Goal: Task Accomplishment & Management: Manage account settings

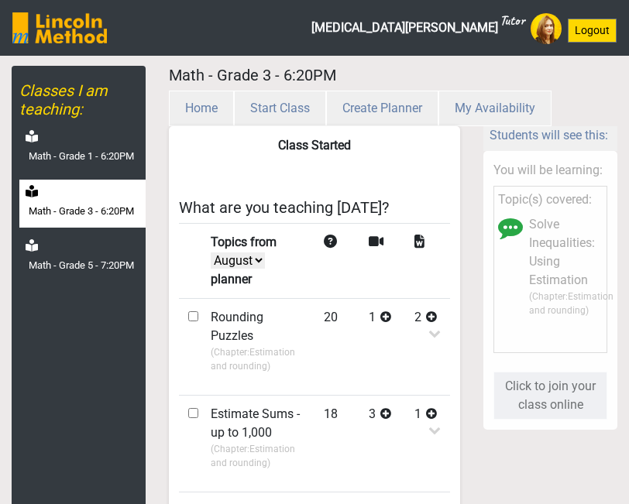
select select "month"
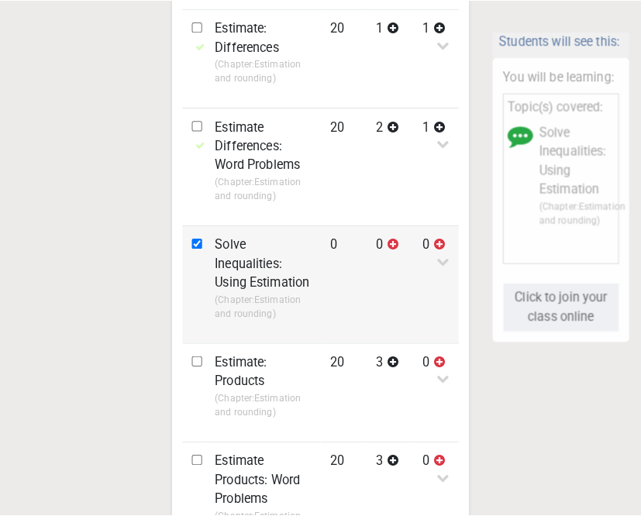
scroll to position [775, 0]
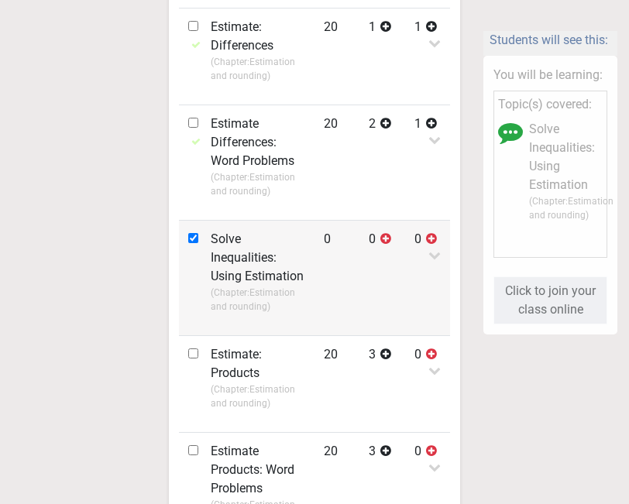
click at [279, 301] on p "(Chapter: Estimation and rounding )" at bounding box center [258, 300] width 95 height 28
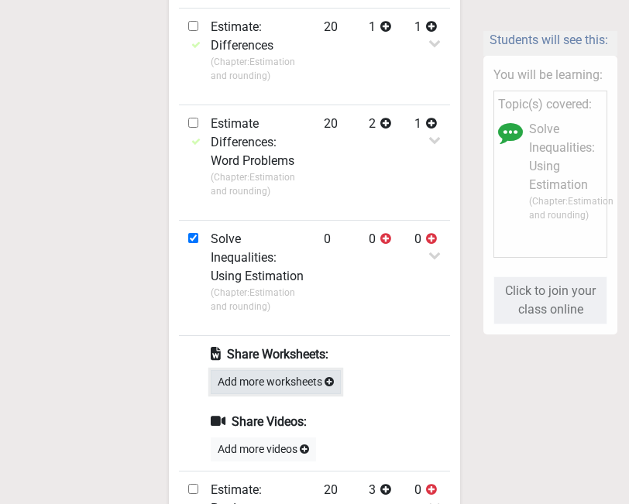
click at [274, 379] on button "Add more worksheets" at bounding box center [276, 382] width 130 height 24
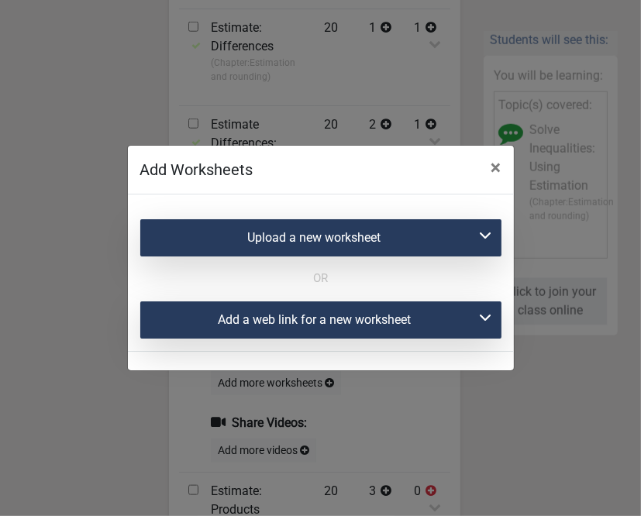
click at [329, 229] on div "Upload a new worksheet" at bounding box center [320, 237] width 361 height 37
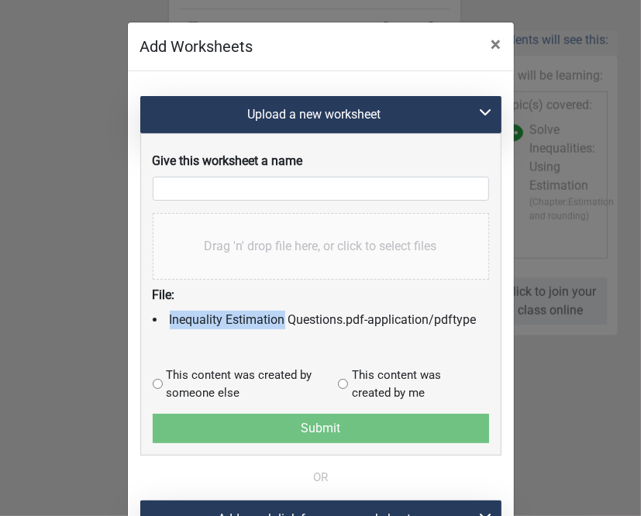
drag, startPoint x: 161, startPoint y: 320, endPoint x: 277, endPoint y: 321, distance: 116.2
click at [277, 321] on li "Inequality Estimation Questions.pdf - application/pdf type" at bounding box center [321, 320] width 336 height 19
copy li "Inequality Estimation"
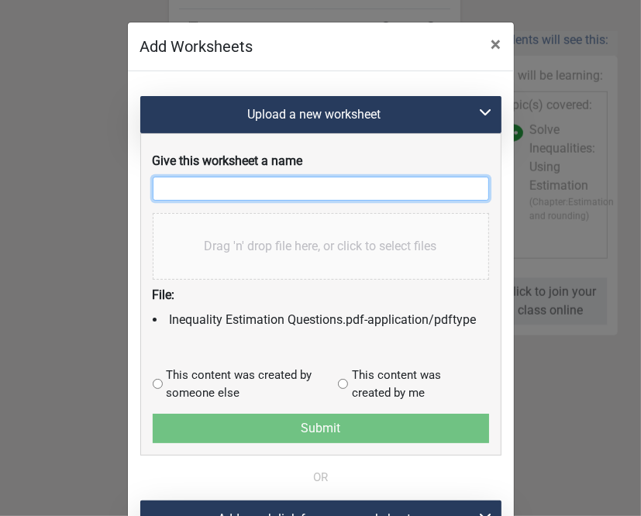
click at [198, 184] on input "text" at bounding box center [321, 189] width 336 height 24
paste input "Inequality Estimation"
click at [202, 188] on input "Inequality Estimation" at bounding box center [321, 189] width 336 height 24
click at [332, 190] on input "Inequality with Estimation" at bounding box center [321, 189] width 336 height 24
type input "Inequality with Estimation-1"
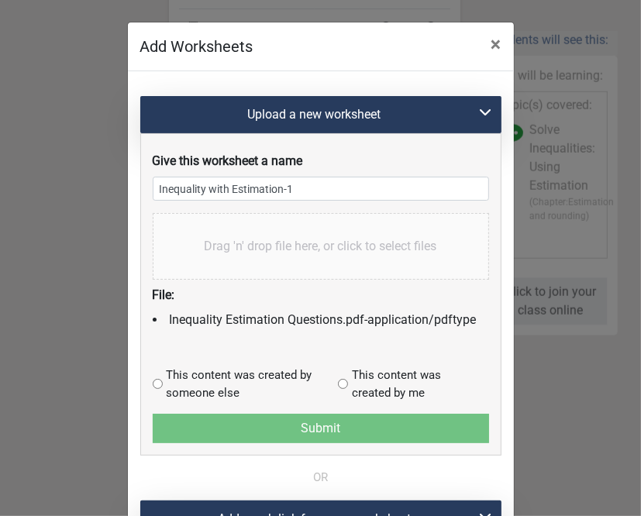
click at [338, 379] on input "radio" at bounding box center [343, 384] width 10 height 10
radio input "true"
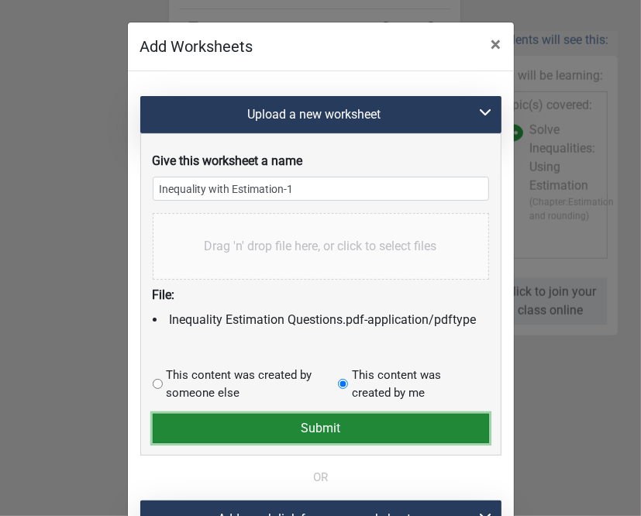
click at [324, 435] on button "Submit" at bounding box center [321, 428] width 336 height 29
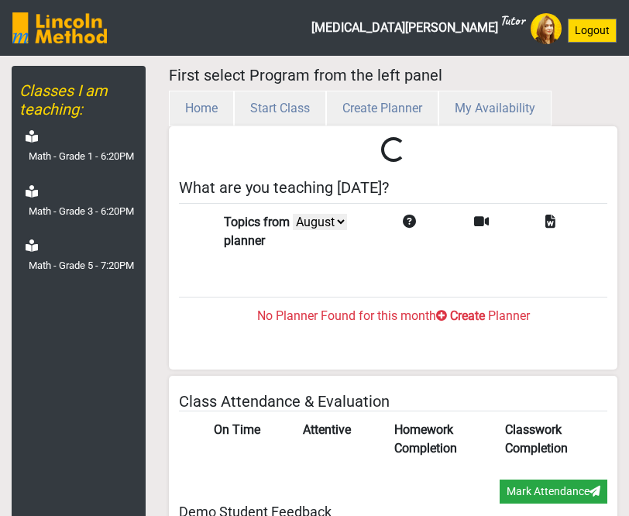
select select "month"
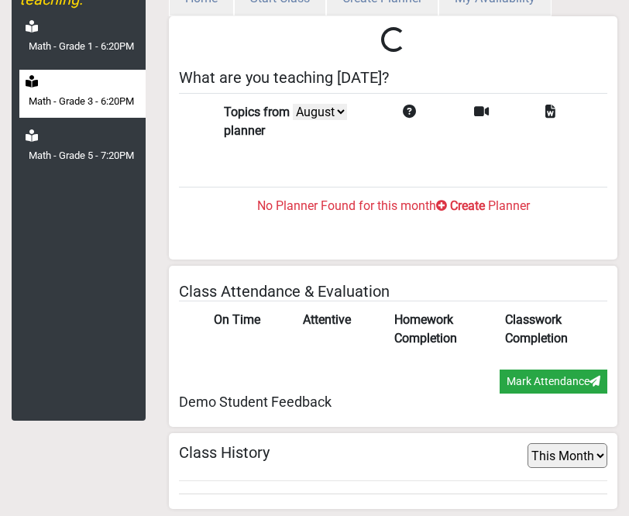
click at [71, 95] on label "Math - Grade 3 - 6:20PM" at bounding box center [81, 101] width 105 height 15
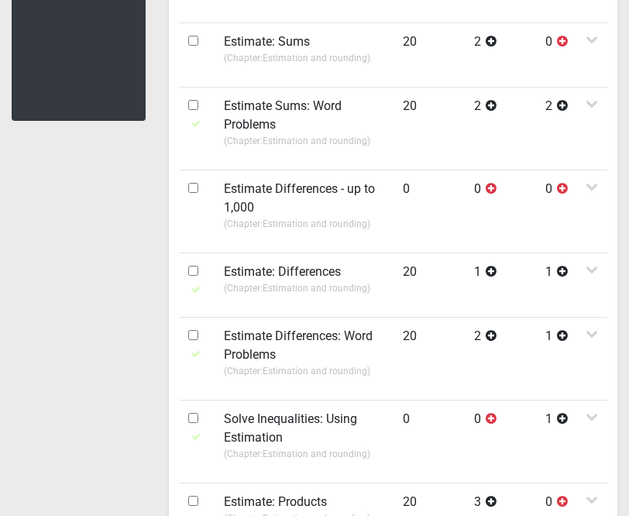
scroll to position [420, 0]
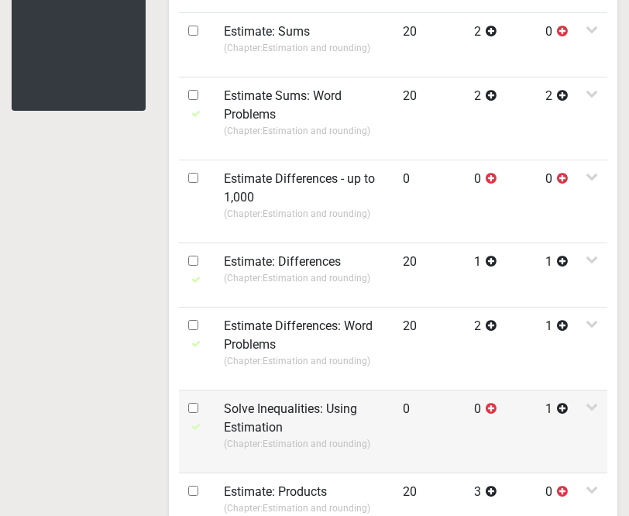
click at [293, 408] on label "Solve Inequalities: Using Estimation" at bounding box center [304, 418] width 160 height 37
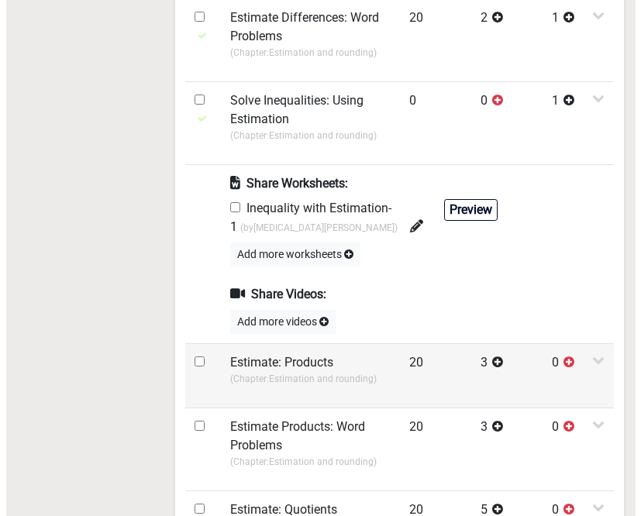
scroll to position [730, 0]
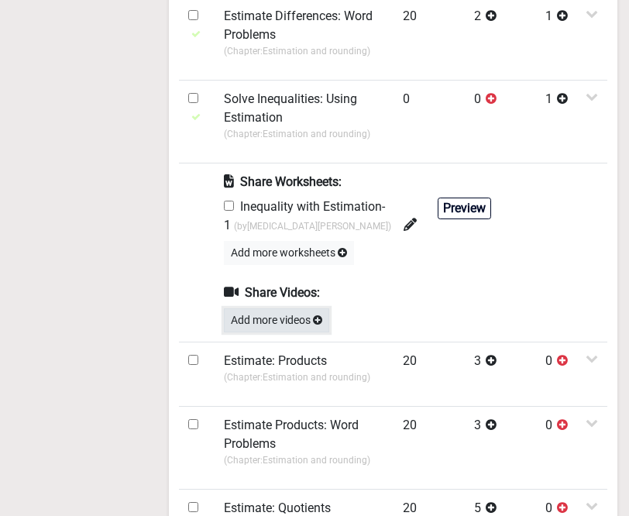
click at [291, 320] on button "Add more videos" at bounding box center [276, 320] width 105 height 24
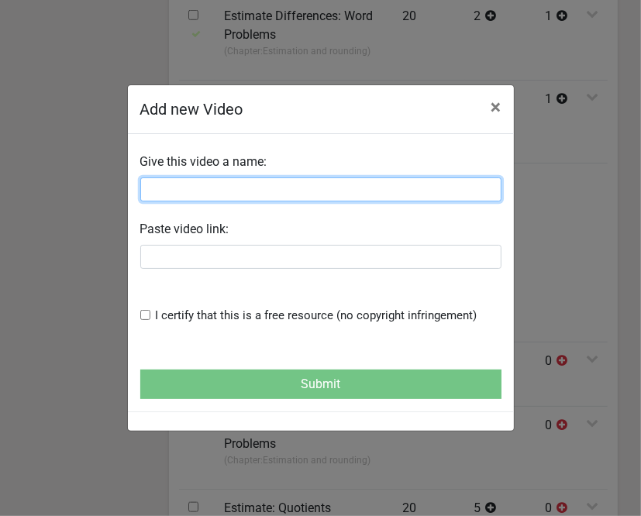
click at [189, 184] on input "text" at bounding box center [320, 189] width 361 height 24
paste input "Solve Inequalities Using Estimation"
type input "Solve Inequalities Using Estimation"
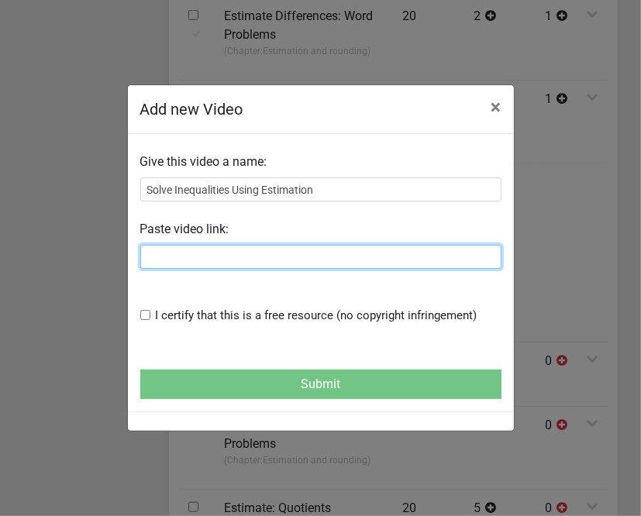
click at [216, 264] on input "text" at bounding box center [320, 257] width 361 height 24
click at [215, 260] on input "text" at bounding box center [320, 257] width 361 height 24
paste input "https://www.youtube.com/watch?v=To62JncHs_E"
type input "https://www.youtube.com/watch?v=To62JncHs_E"
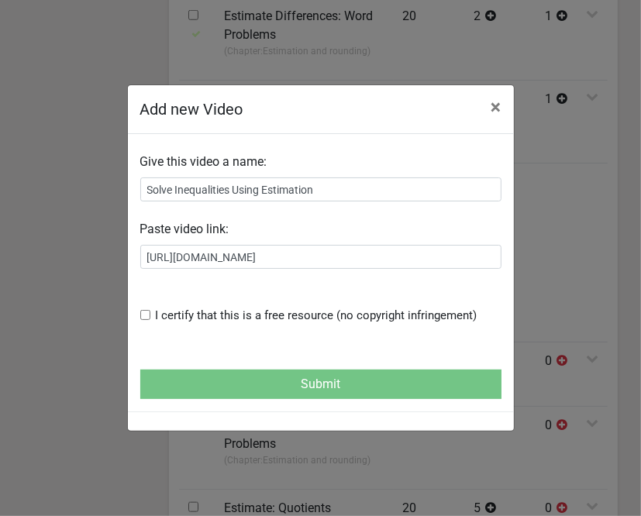
click at [143, 314] on input "checkbox" at bounding box center [145, 315] width 10 height 10
checkbox input "true"
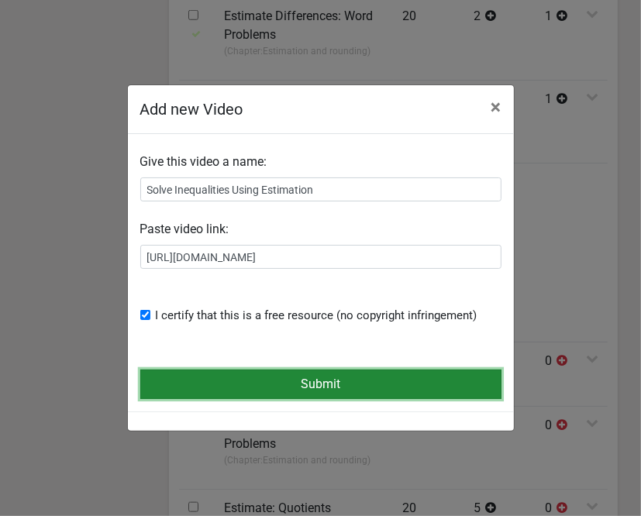
click at [200, 394] on button "Submit" at bounding box center [320, 384] width 361 height 29
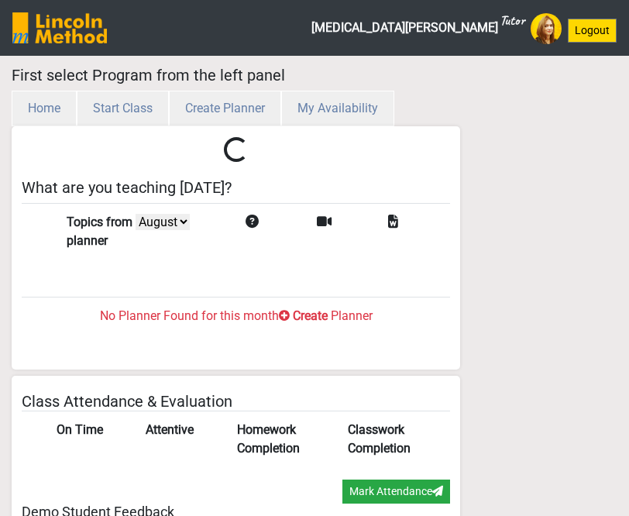
select select "month"
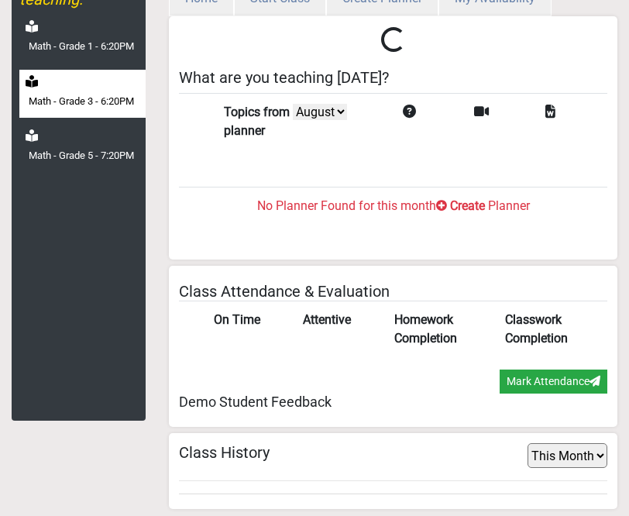
click at [87, 95] on label "Math - Grade 3 - 6:20PM" at bounding box center [81, 101] width 105 height 15
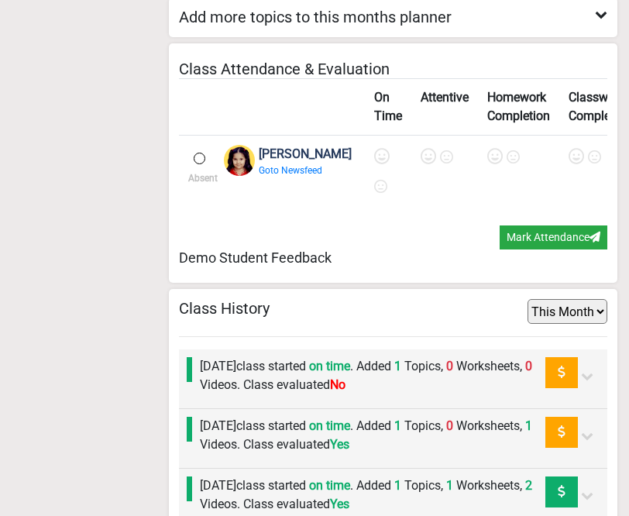
scroll to position [1815, 0]
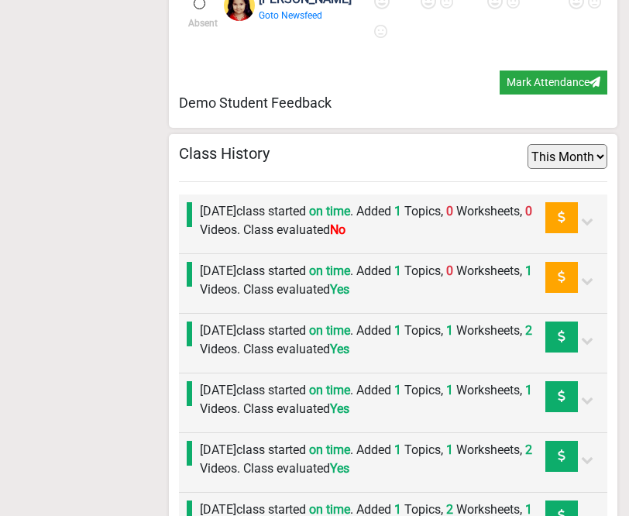
click at [303, 239] on label "Monday 11th August class started on time . Added 1 Topics, 0 Worksheets, 0 Vide…" at bounding box center [372, 220] width 345 height 37
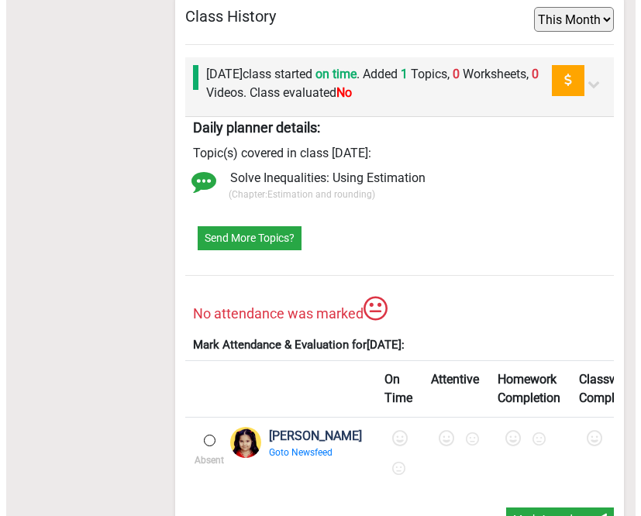
scroll to position [1970, 0]
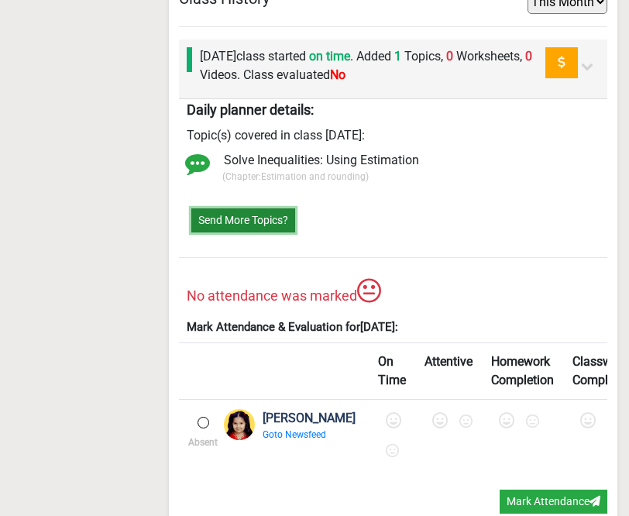
click at [243, 232] on button "Send More Topics?" at bounding box center [243, 220] width 104 height 24
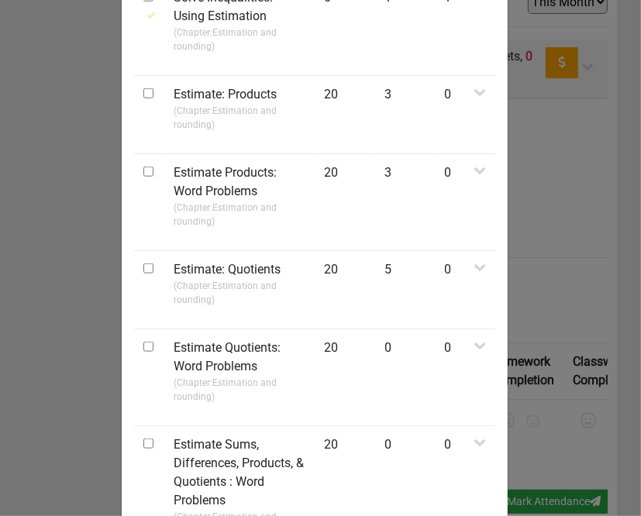
scroll to position [775, 0]
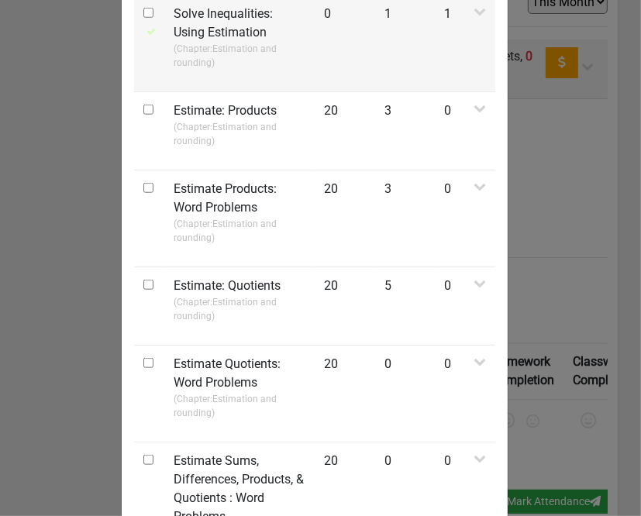
click at [143, 18] on input "checkbox" at bounding box center [148, 13] width 10 height 10
checkbox input "true"
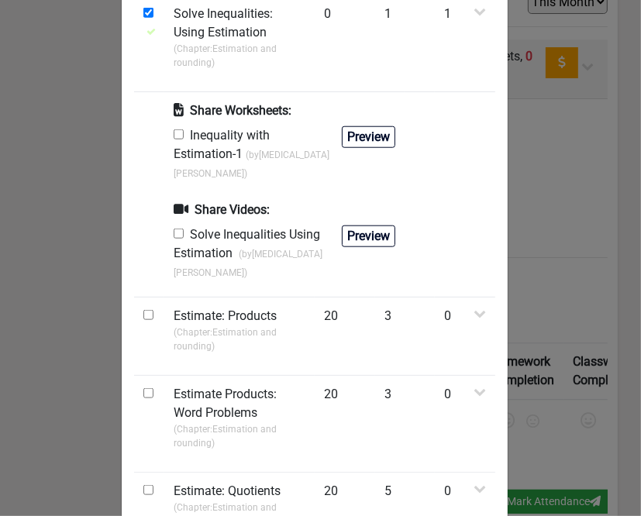
click at [174, 139] on input "checkbox" at bounding box center [179, 134] width 10 height 10
checkbox input "true"
click at [177, 236] on input "checkbox" at bounding box center [179, 234] width 10 height 10
checkbox input "true"
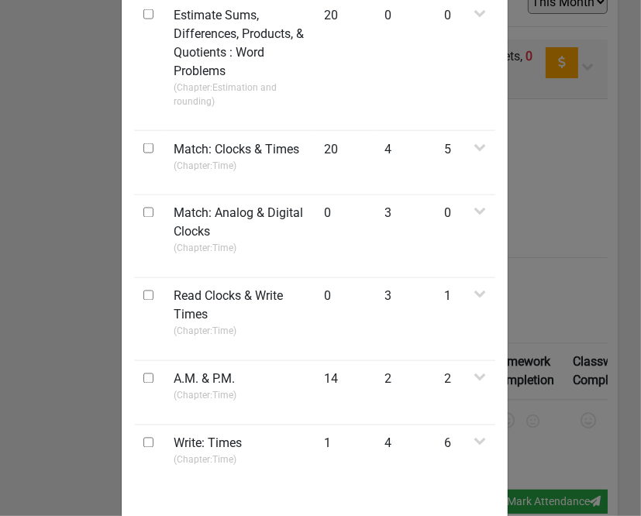
scroll to position [1466, 0]
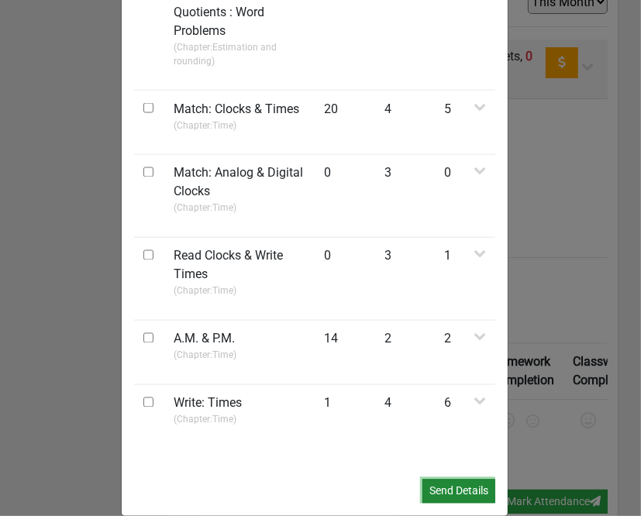
click at [477, 480] on button "Send Details" at bounding box center [458, 492] width 73 height 24
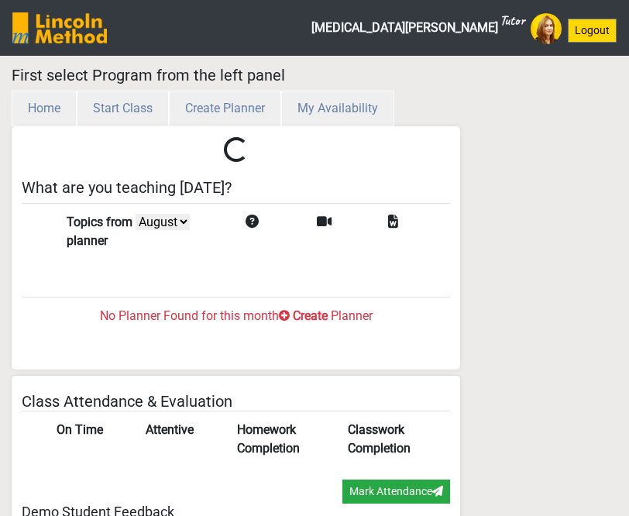
select select "month"
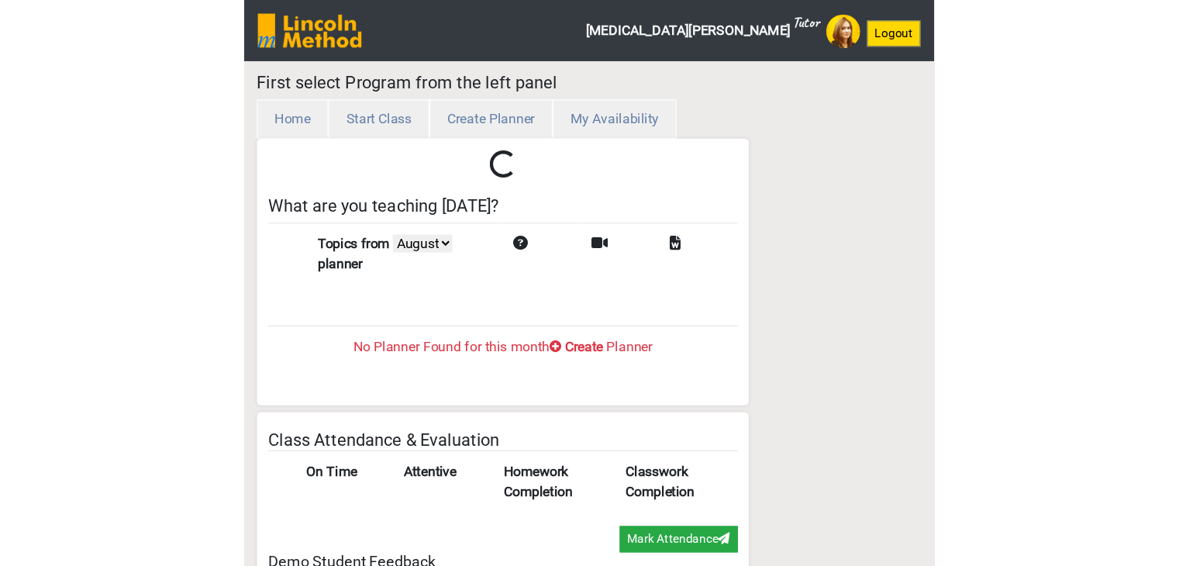
scroll to position [50, 0]
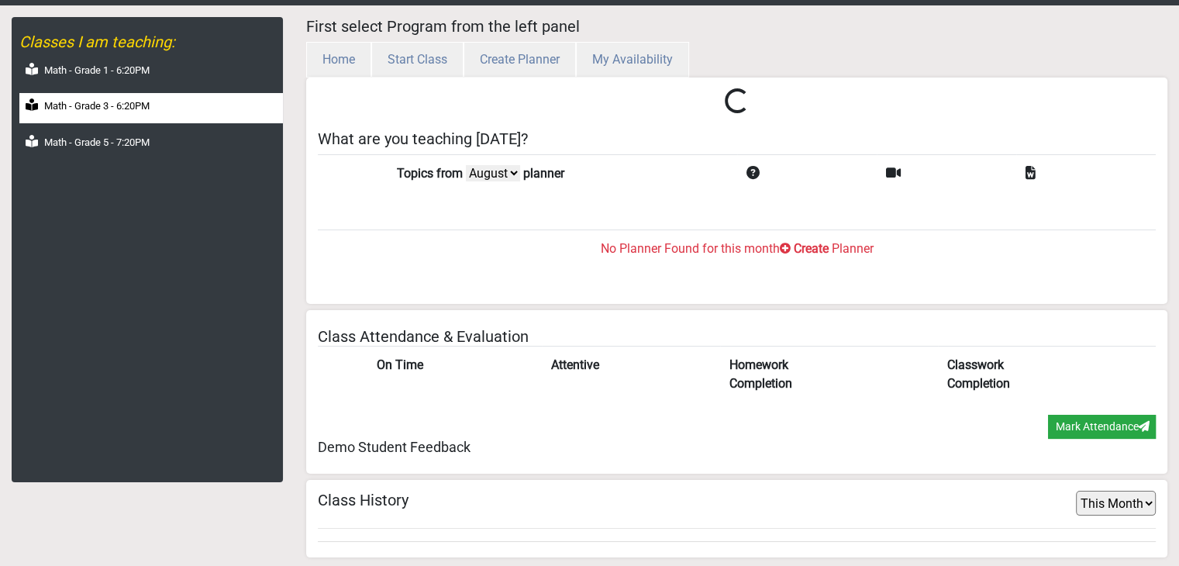
click at [133, 113] on div "Math - Grade 3 - 6:20PM" at bounding box center [150, 108] width 263 height 30
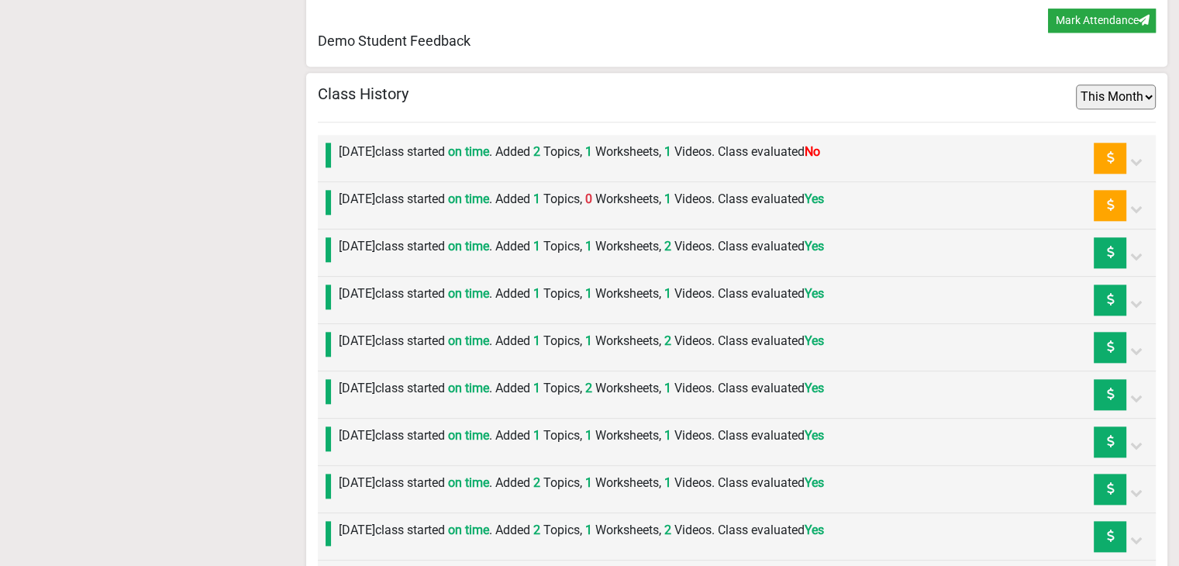
scroll to position [1603, 0]
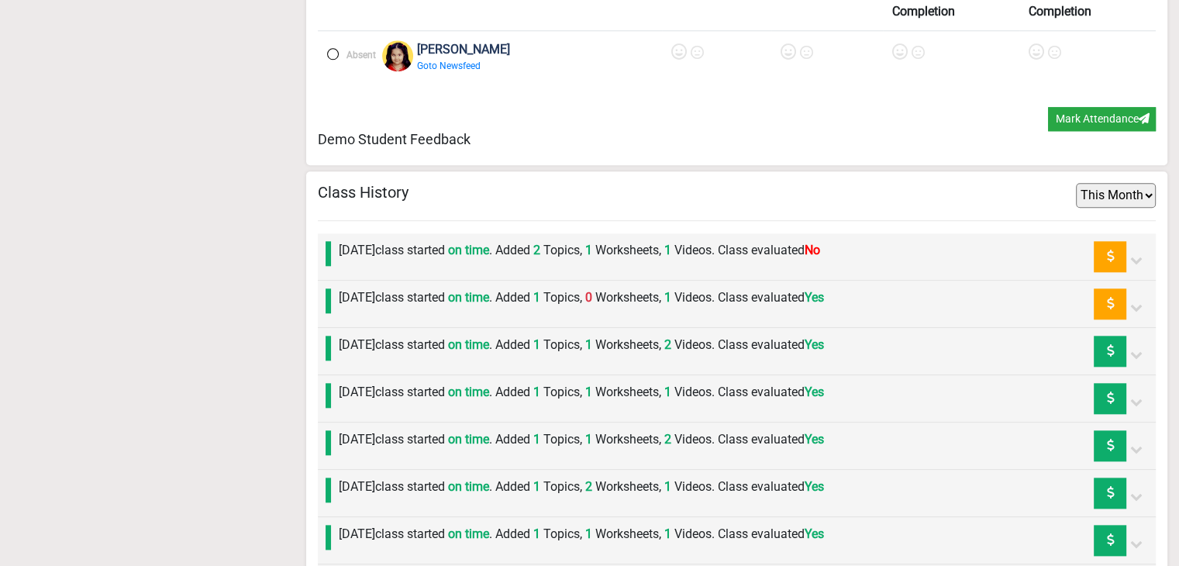
click at [335, 51] on label at bounding box center [333, 54] width 12 height 12
click at [628, 52] on icon at bounding box center [680, 51] width 15 height 15
click at [628, 50] on icon at bounding box center [789, 51] width 15 height 15
click at [628, 47] on icon at bounding box center [1036, 51] width 15 height 15
click at [628, 47] on icon at bounding box center [900, 51] width 15 height 15
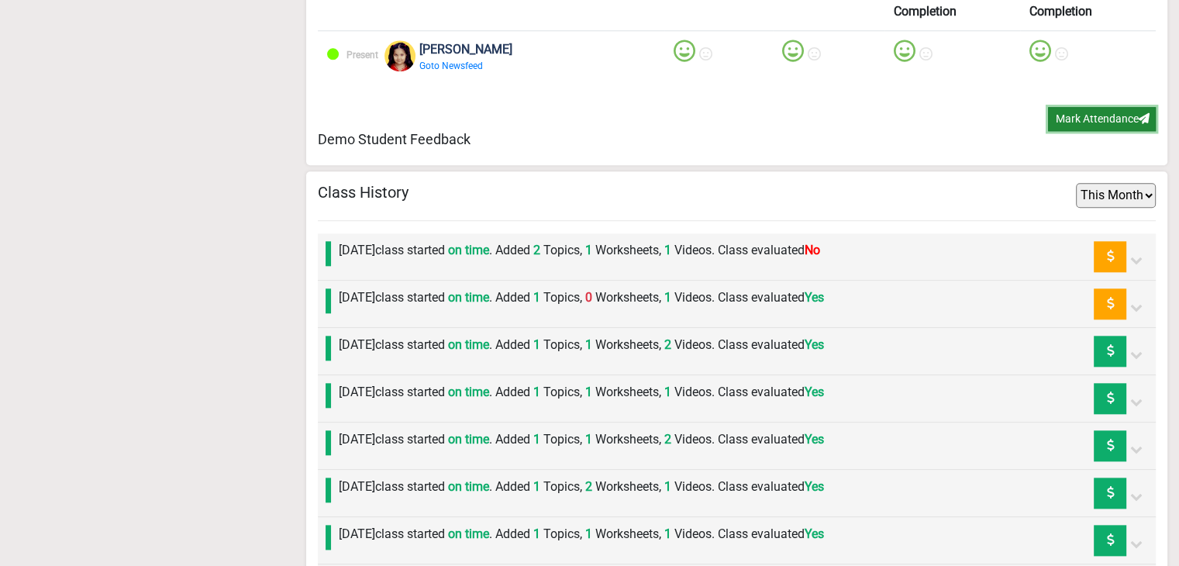
click at [628, 109] on button "Mark Attendance" at bounding box center [1102, 119] width 108 height 24
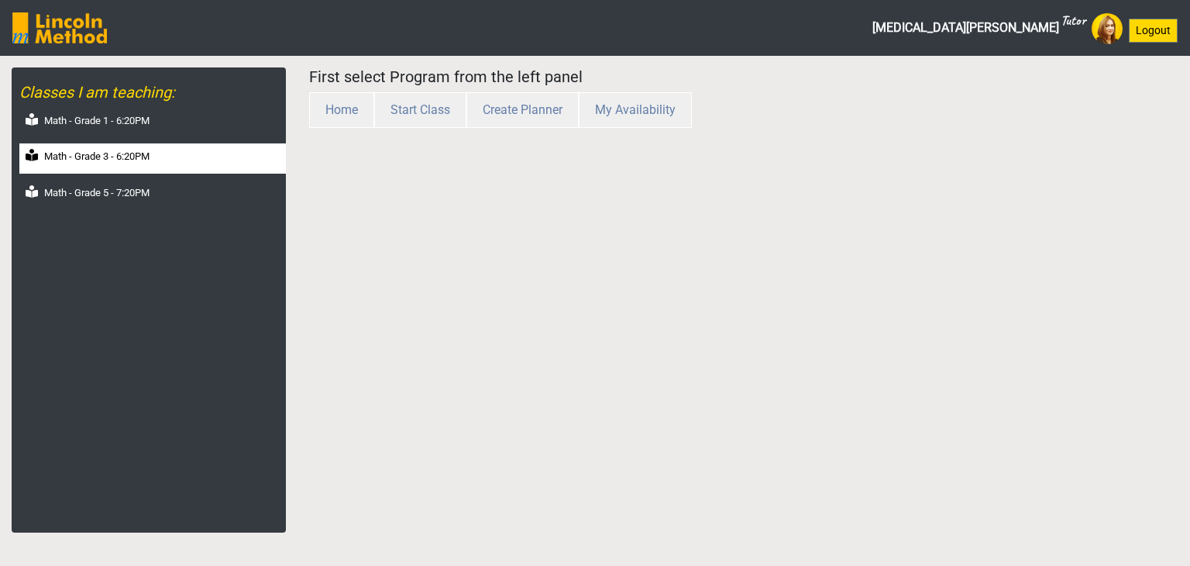
click at [127, 156] on label "Math - Grade 3 - 6:20PM" at bounding box center [96, 156] width 105 height 15
select select "month"
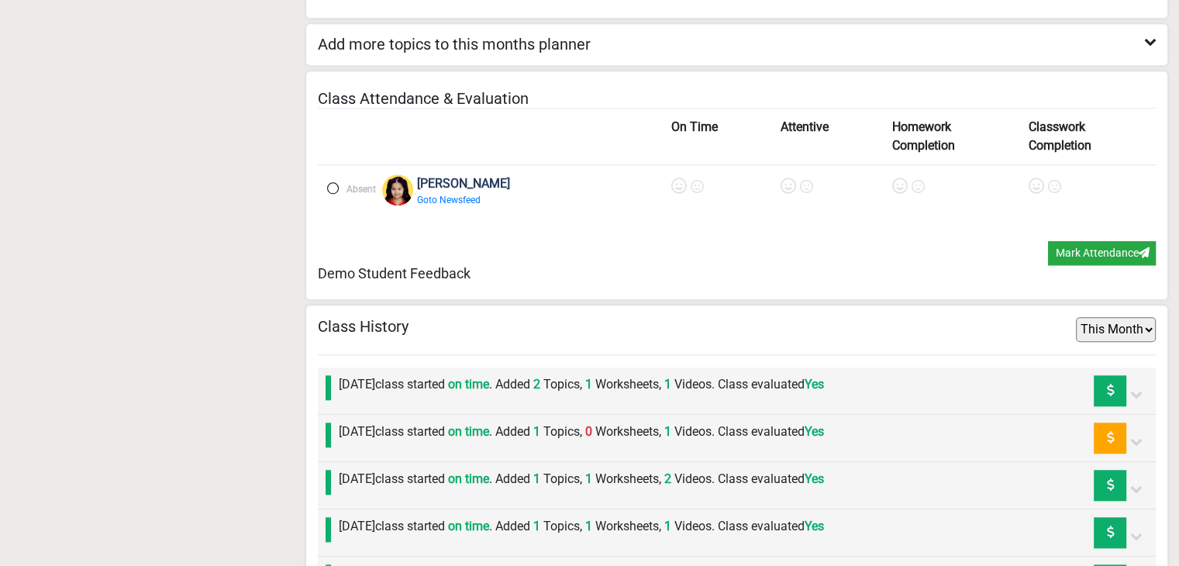
scroll to position [1603, 0]
